Goal: Task Accomplishment & Management: Manage account settings

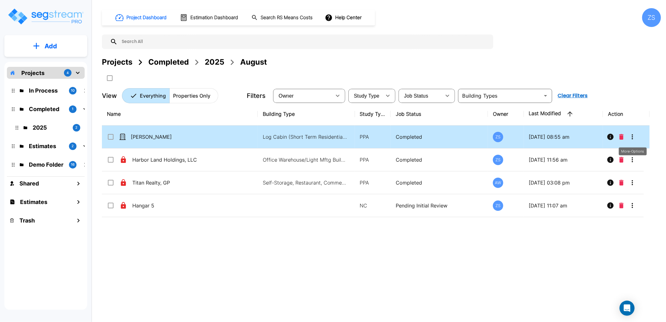
click at [634, 135] on icon "More-Options" at bounding box center [632, 137] width 8 height 8
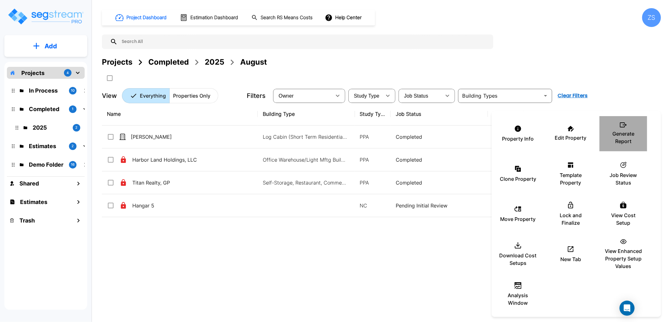
click at [628, 137] on p "Generate Report" at bounding box center [623, 137] width 38 height 15
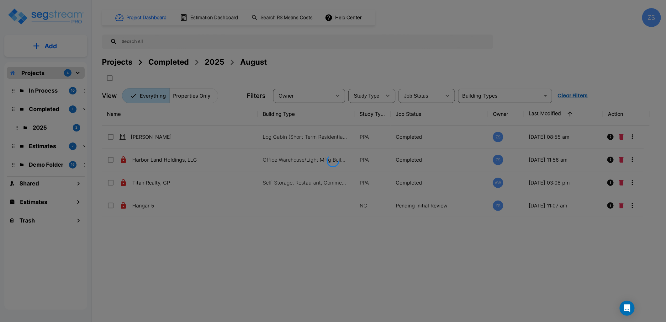
click at [182, 283] on div at bounding box center [333, 161] width 666 height 322
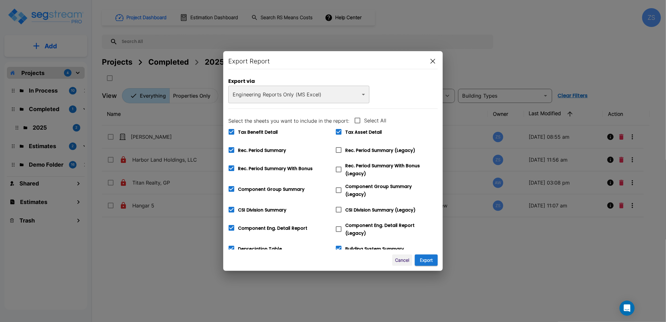
click at [358, 120] on icon at bounding box center [358, 121] width 8 height 8
click at [357, 119] on input "Select All" at bounding box center [354, 116] width 6 height 5
click at [358, 120] on icon at bounding box center [357, 121] width 6 height 6
click at [357, 119] on input "Select All" at bounding box center [354, 116] width 6 height 5
checkbox input "false"
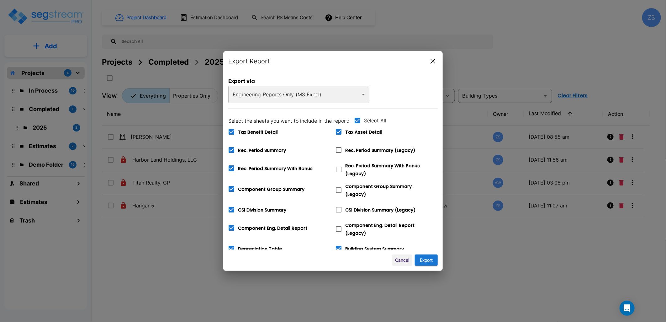
checkbox input "false"
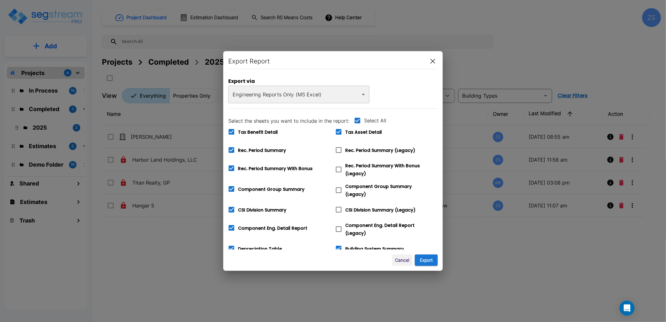
checkbox input "false"
click at [352, 131] on span "Tax Asset Detail" at bounding box center [363, 132] width 37 height 6
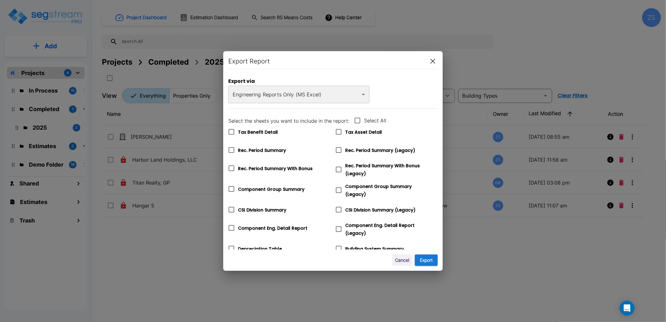
click at [338, 130] on input "Tax Asset Detail" at bounding box center [335, 127] width 6 height 5
checkbox input "true"
click at [423, 265] on button "Export" at bounding box center [426, 260] width 23 height 12
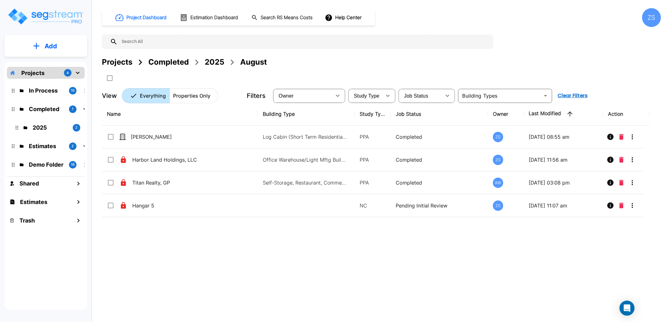
drag, startPoint x: 518, startPoint y: 278, endPoint x: 549, endPoint y: 252, distance: 40.0
click at [518, 277] on div "Name Building Type Study Type Job Status Owner Last Modified Action John Lancas…" at bounding box center [376, 201] width 548 height 199
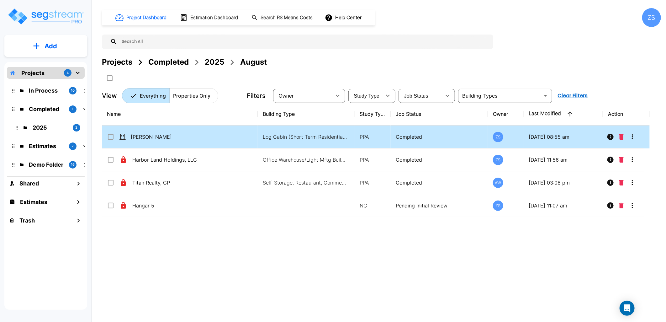
click at [635, 139] on icon "More-Options" at bounding box center [632, 137] width 8 height 8
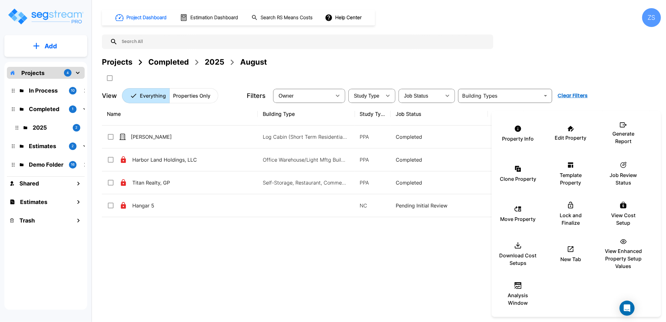
click at [470, 250] on div at bounding box center [333, 161] width 666 height 322
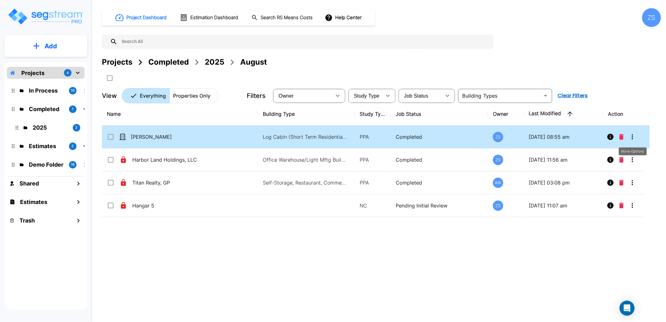
click at [633, 135] on icon "More-Options" at bounding box center [632, 137] width 8 height 8
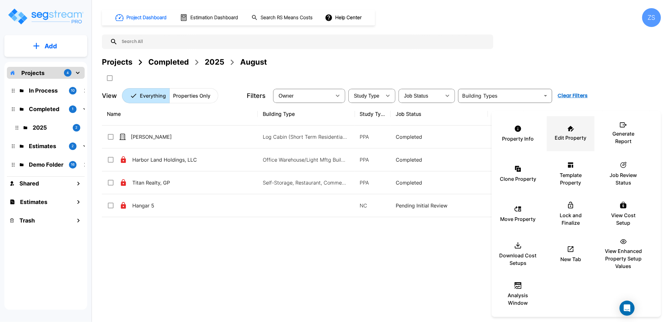
click at [575, 140] on p "Edit Property" at bounding box center [571, 138] width 32 height 8
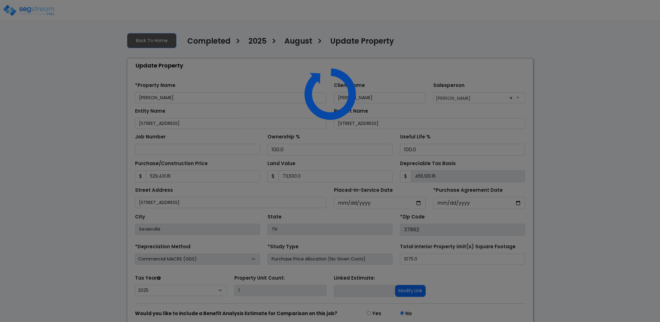
select select "2025"
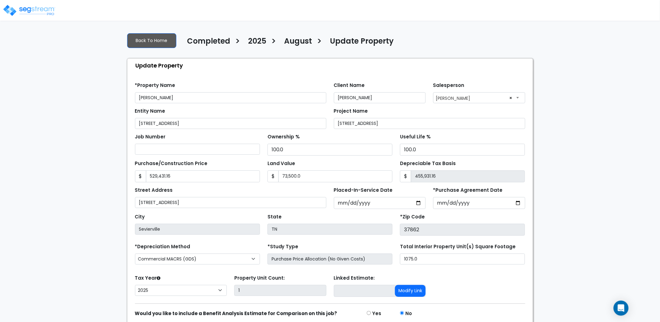
drag, startPoint x: 181, startPoint y: 97, endPoint x: 150, endPoint y: 100, distance: 31.4
click at [150, 100] on input "John Lancaster" at bounding box center [230, 97] width 191 height 11
click at [150, 99] on input "JohnDoe" at bounding box center [230, 97] width 191 height 11
type input "[PERSON_NAME]"
drag, startPoint x: 395, startPoint y: 125, endPoint x: 307, endPoint y: 130, distance: 88.2
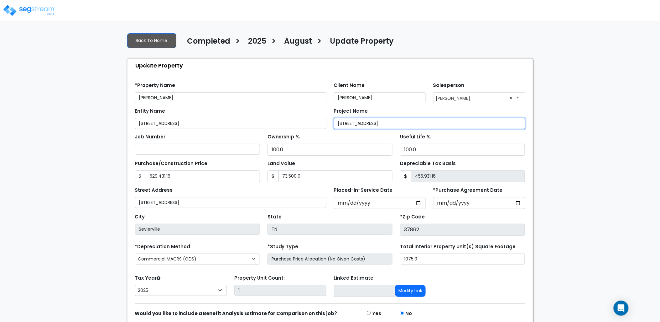
click at [307, 130] on form "*Property Name John Doe Client Name John Lancaster Salesperson $" at bounding box center [330, 209] width 390 height 265
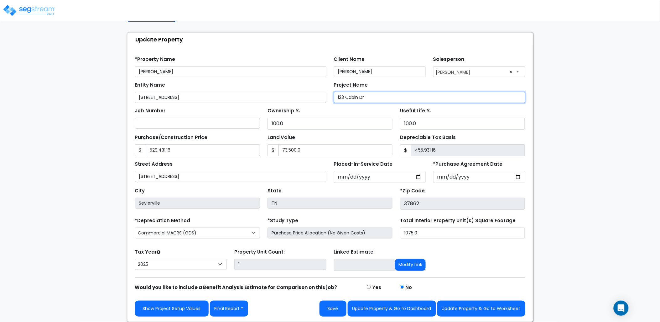
drag, startPoint x: 371, startPoint y: 98, endPoint x: 280, endPoint y: 97, distance: 90.9
click at [278, 97] on div "Entity Name 2216 Shooting Star Way Project Name 123 Cabin Dr" at bounding box center [330, 90] width 398 height 26
type input "123 Cabin Dr"
drag, startPoint x: 165, startPoint y: 177, endPoint x: 109, endPoint y: 176, distance: 56.7
click at [109, 176] on div "We are Building your Property. So please grab a coffee and let us do the heavy …" at bounding box center [330, 162] width 660 height 320
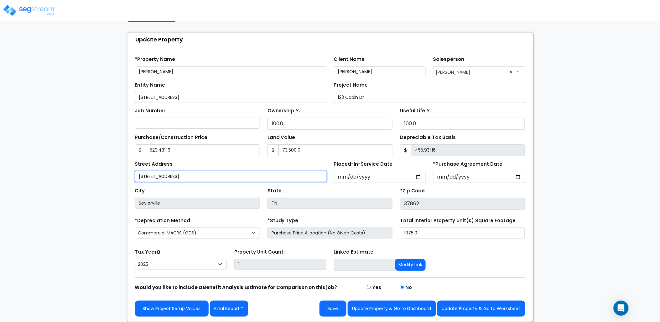
paste input "123 Cabin Dr"
type input "123 Cabin Dr"
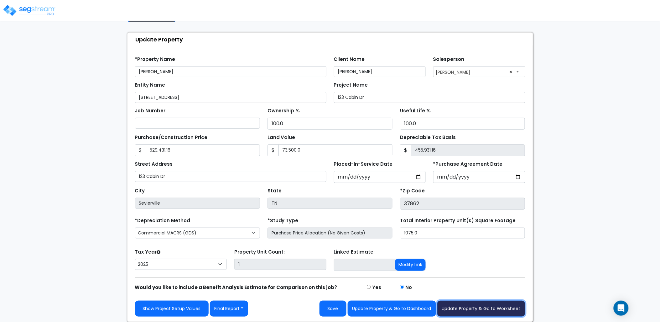
click at [472, 309] on button "Update Property & Go to Worksheet" at bounding box center [482, 308] width 88 height 16
type input "529431.16"
type input "73500"
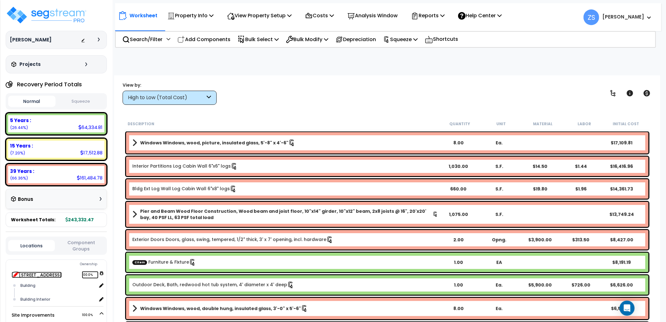
click at [13, 275] on icon at bounding box center [16, 274] width 6 height 6
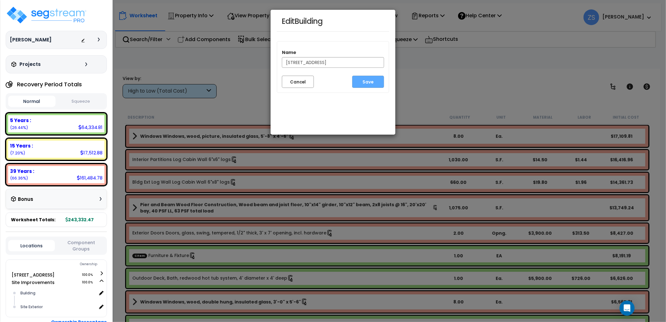
drag, startPoint x: 341, startPoint y: 60, endPoint x: 260, endPoint y: 67, distance: 80.8
click at [263, 66] on div "Edit Building Name 2216 Shooting Star Way Cancel Save" at bounding box center [333, 161] width 666 height 322
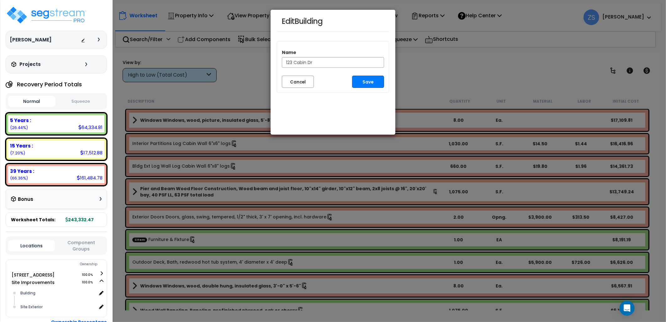
type input "123 Cabin Dr"
click at [366, 83] on button "Save" at bounding box center [368, 82] width 32 height 12
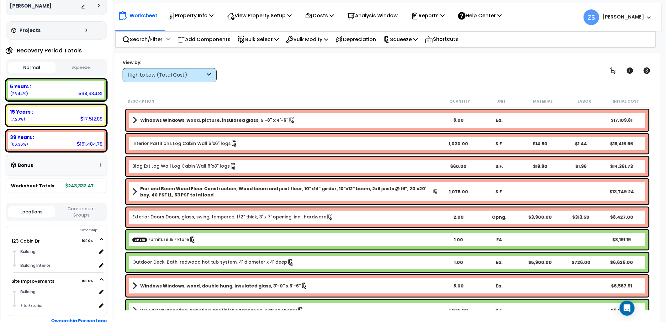
scroll to position [71, 0]
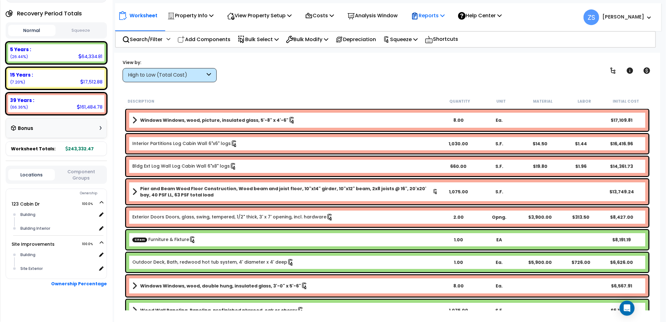
click at [444, 18] on icon at bounding box center [442, 15] width 4 height 5
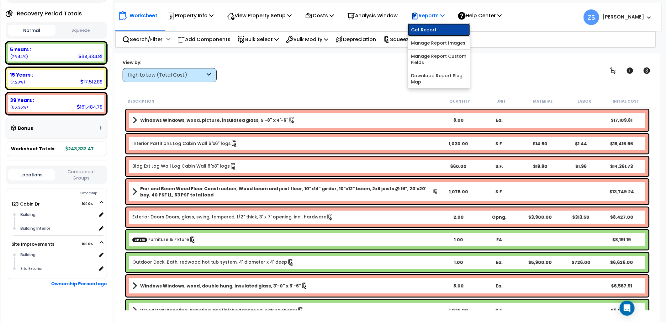
click at [449, 32] on link "Get Report" at bounding box center [439, 30] width 62 height 13
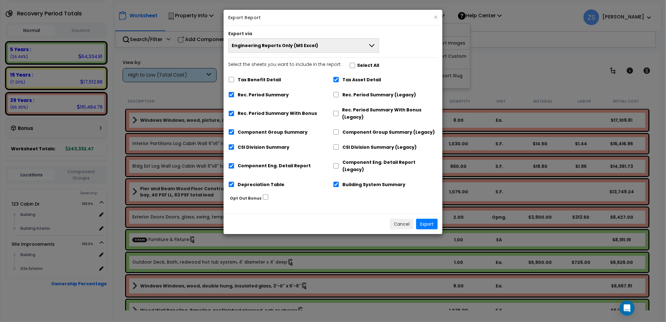
click at [334, 47] on button "Engineering Reports Only (MS Excel)" at bounding box center [303, 45] width 151 height 14
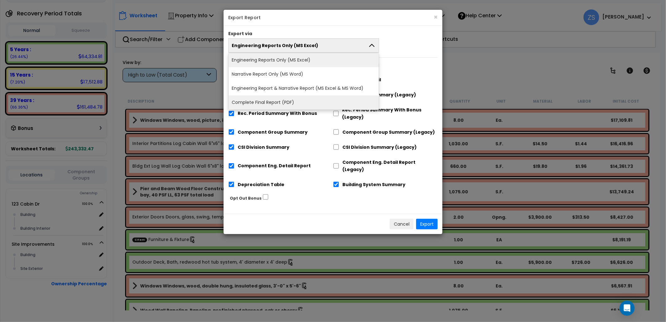
click at [296, 102] on li "Complete Final Report (PDF)" at bounding box center [303, 102] width 150 height 14
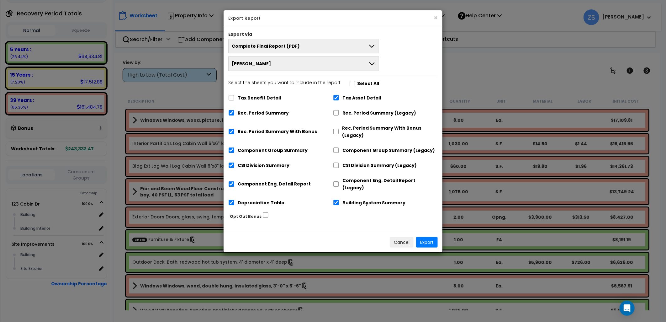
click at [278, 110] on label "Rec. Period Summary" at bounding box center [263, 112] width 51 height 7
click at [234, 110] on input "Rec. Period Summary" at bounding box center [231, 112] width 6 height 5
checkbox input "false"
click at [428, 237] on button "Export" at bounding box center [427, 242] width 22 height 11
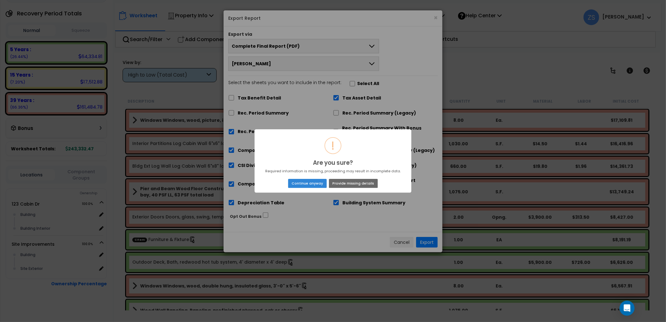
click at [354, 183] on button "Provide missing details" at bounding box center [353, 183] width 49 height 9
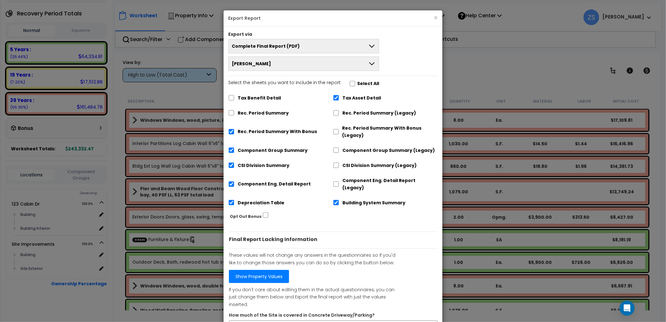
scroll to position [32, 0]
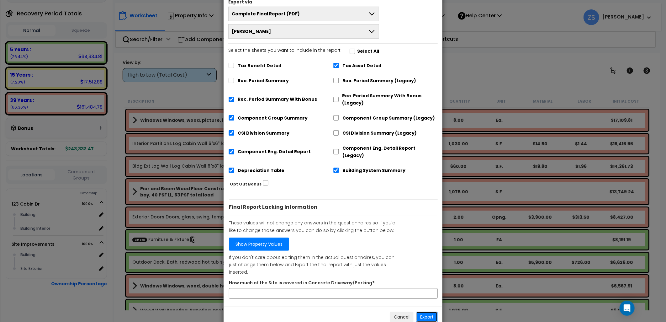
click at [430, 311] on button "Export" at bounding box center [427, 316] width 22 height 11
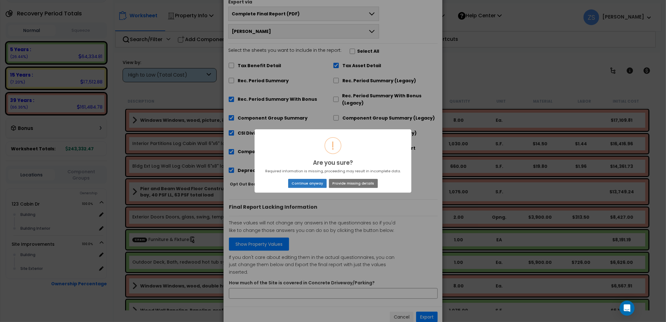
click at [310, 184] on button "Continue anyway" at bounding box center [307, 183] width 39 height 9
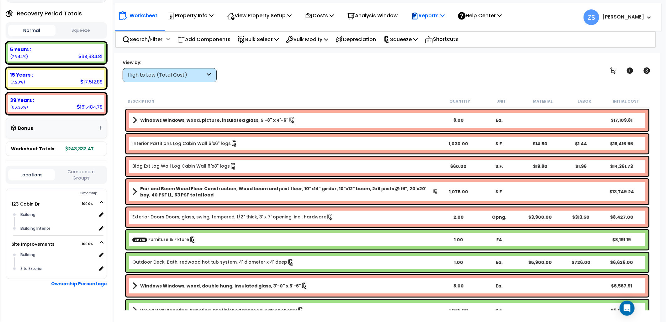
drag, startPoint x: 447, startPoint y: 15, endPoint x: 447, endPoint y: 18, distance: 3.2
click at [444, 15] on p "Reports" at bounding box center [428, 15] width 34 height 8
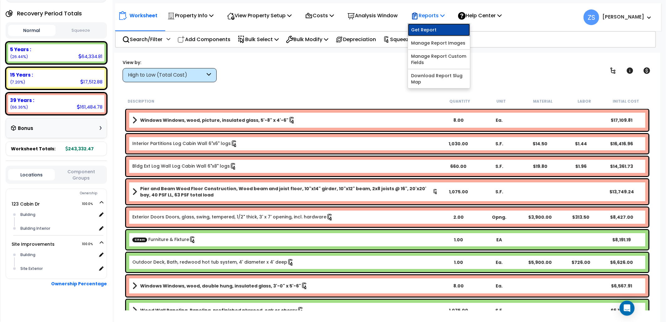
click at [441, 30] on link "Get Report" at bounding box center [439, 30] width 62 height 13
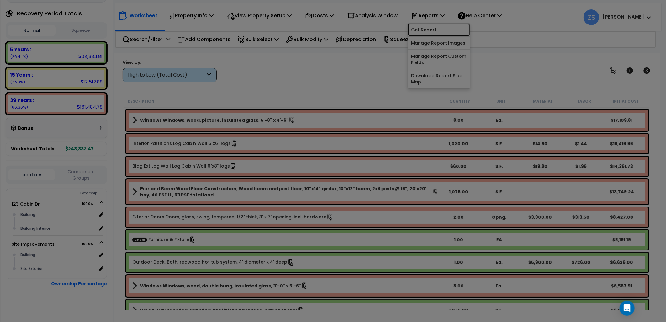
scroll to position [0, 0]
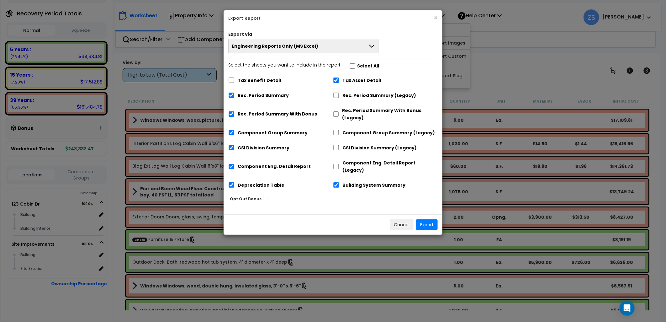
click at [357, 68] on label "Select All" at bounding box center [368, 65] width 22 height 7
click at [355, 68] on input "Select the sheets you want to include in the report: Select All" at bounding box center [352, 65] width 6 height 5
checkbox input "true"
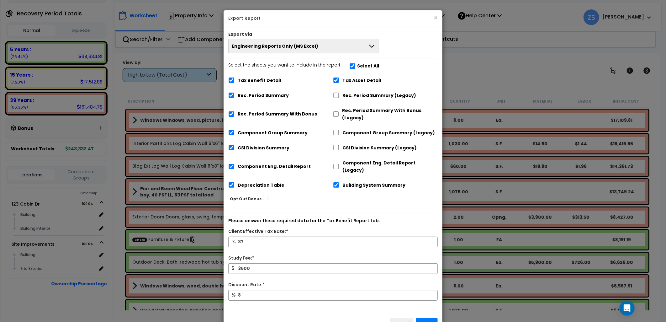
click at [357, 66] on label "Select All" at bounding box center [368, 65] width 22 height 7
click at [355, 66] on input "Select the sheets you want to include in the report: Select All" at bounding box center [352, 65] width 6 height 5
checkbox input "false"
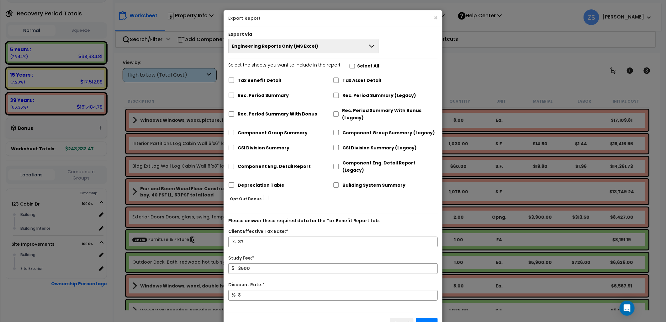
checkbox input "false"
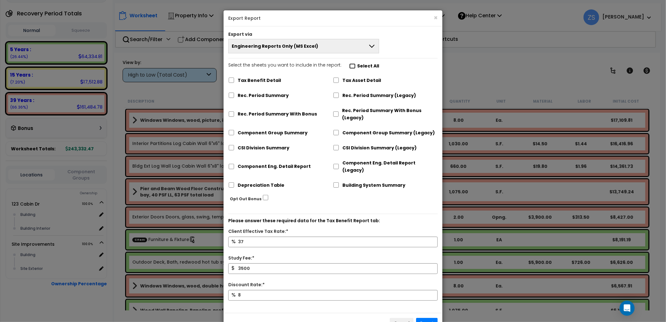
checkbox input "false"
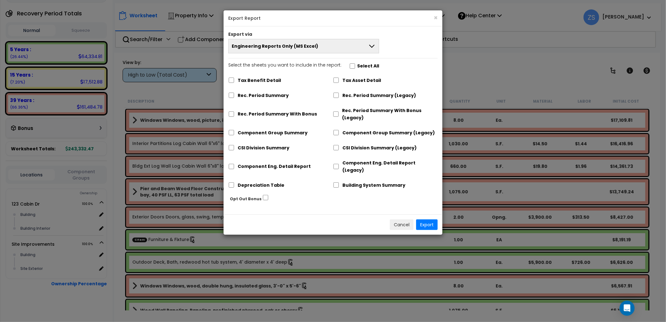
click at [351, 79] on label "Tax Asset Detail" at bounding box center [361, 80] width 39 height 7
click at [339, 79] on input "Tax Asset Detail" at bounding box center [336, 79] width 6 height 5
checkbox input "true"
click at [424, 219] on button "Export" at bounding box center [427, 224] width 22 height 11
